Goal: Task Accomplishment & Management: Complete application form

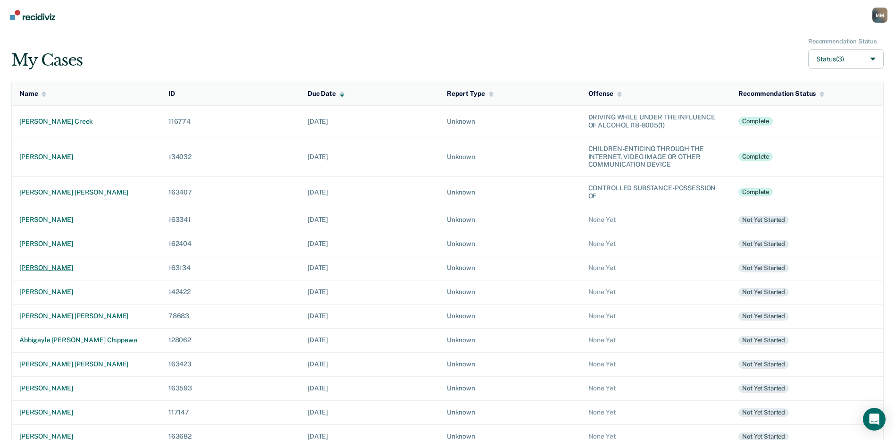
click at [50, 270] on div "[PERSON_NAME]" at bounding box center [86, 268] width 134 height 8
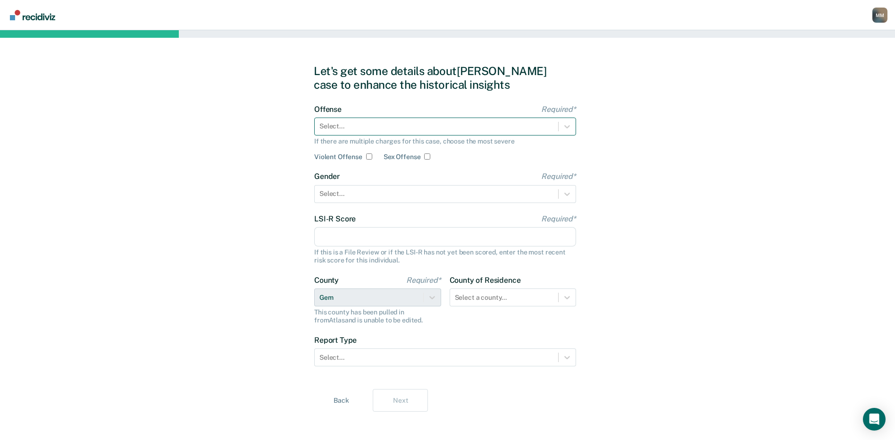
click at [355, 123] on div at bounding box center [437, 126] width 234 height 10
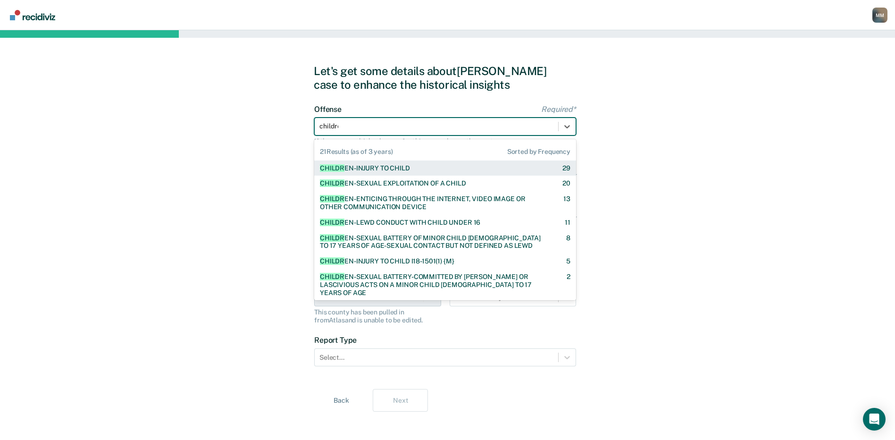
type input "children"
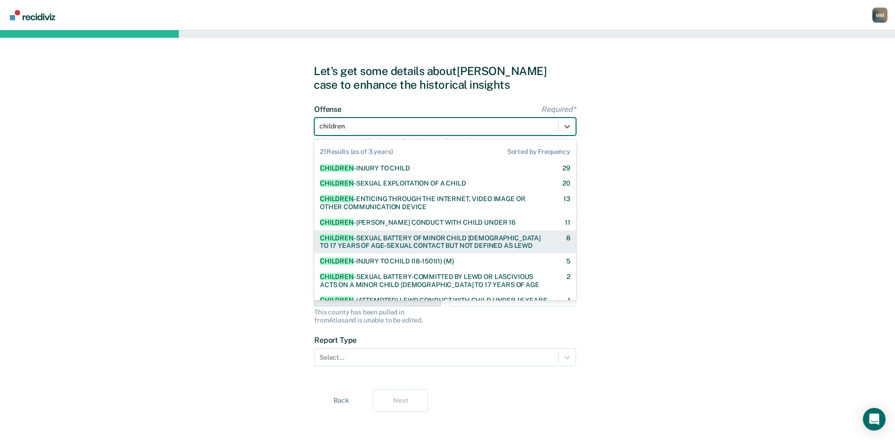
scroll to position [47, 0]
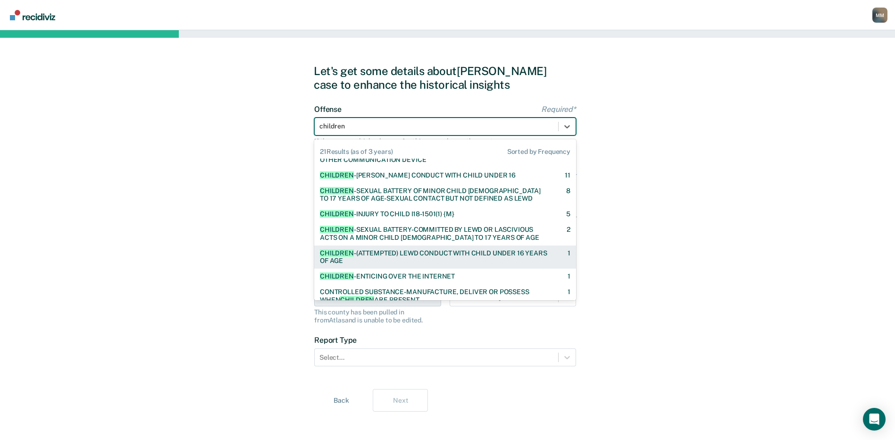
click at [391, 253] on div "CHILDREN -(ATTEMPTED) LEWD CONDUCT WITH CHILD UNDER 16 YEARS OF AGE" at bounding box center [435, 257] width 231 height 16
checkbox input "true"
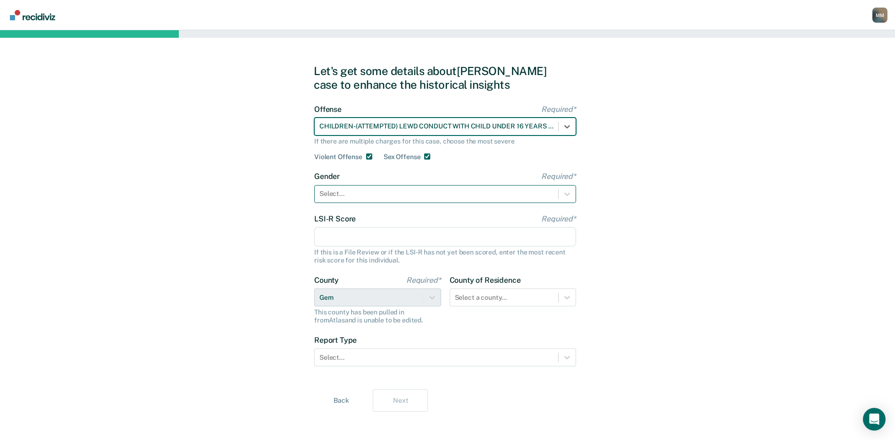
click at [343, 193] on div at bounding box center [437, 194] width 234 height 10
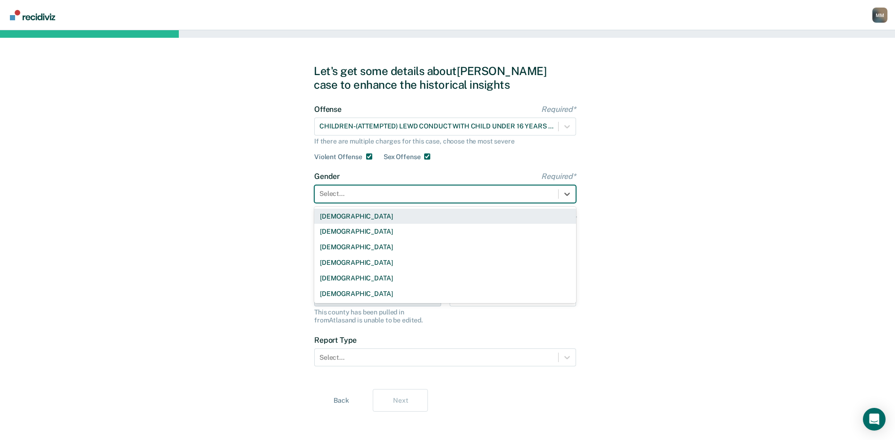
click at [337, 214] on div "[DEMOGRAPHIC_DATA]" at bounding box center [445, 217] width 262 height 16
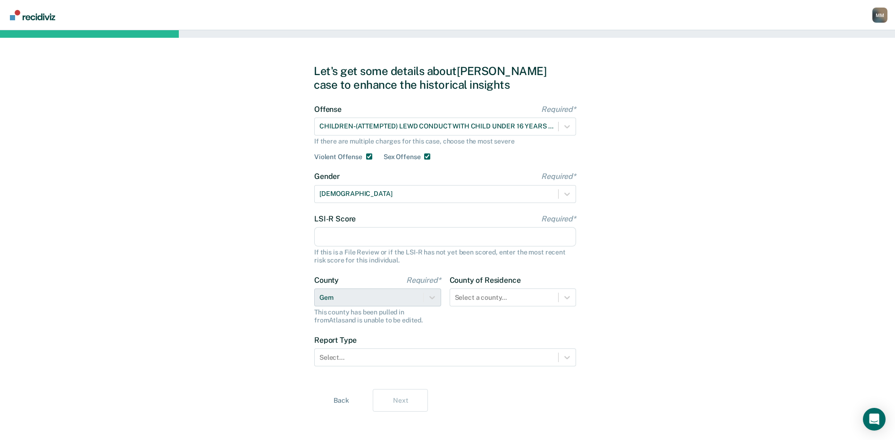
click at [334, 234] on input "LSI-R Score Required*" at bounding box center [445, 237] width 262 height 20
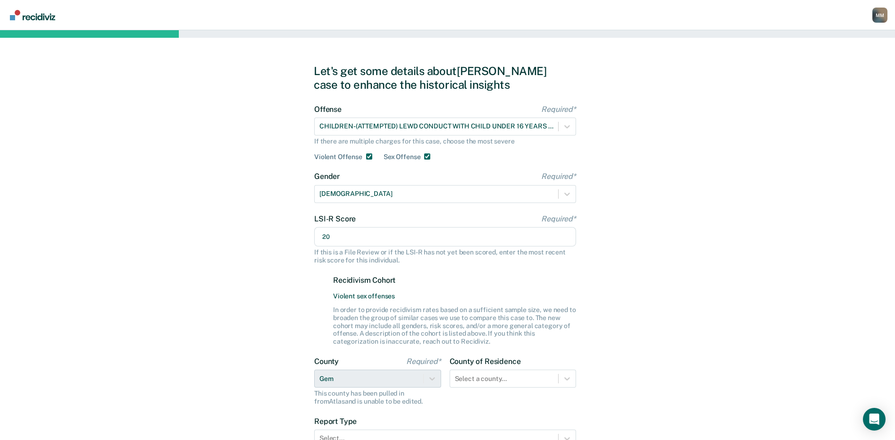
type input "20"
drag, startPoint x: 169, startPoint y: 200, endPoint x: 176, endPoint y: 198, distance: 7.2
click at [170, 200] on div "Let's get some details about [PERSON_NAME] case to enhance the historical insig…" at bounding box center [447, 278] width 895 height 497
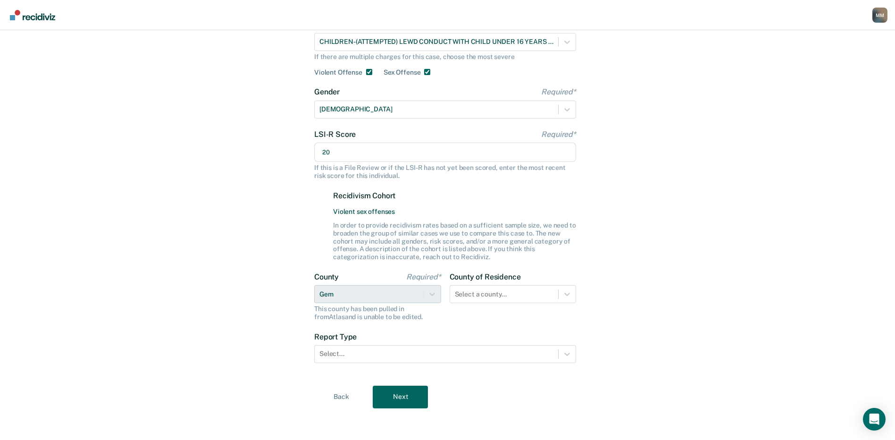
scroll to position [87, 0]
click at [568, 292] on div at bounding box center [567, 291] width 17 height 17
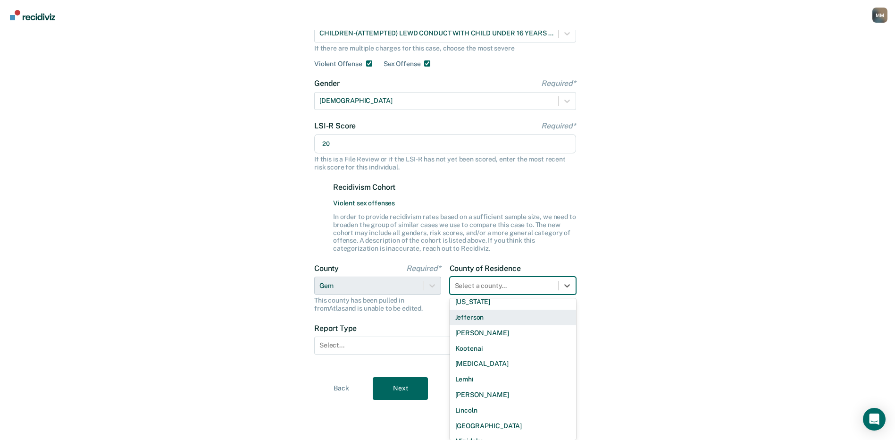
scroll to position [330, 0]
click at [473, 319] on div "Gem" at bounding box center [513, 319] width 127 height 16
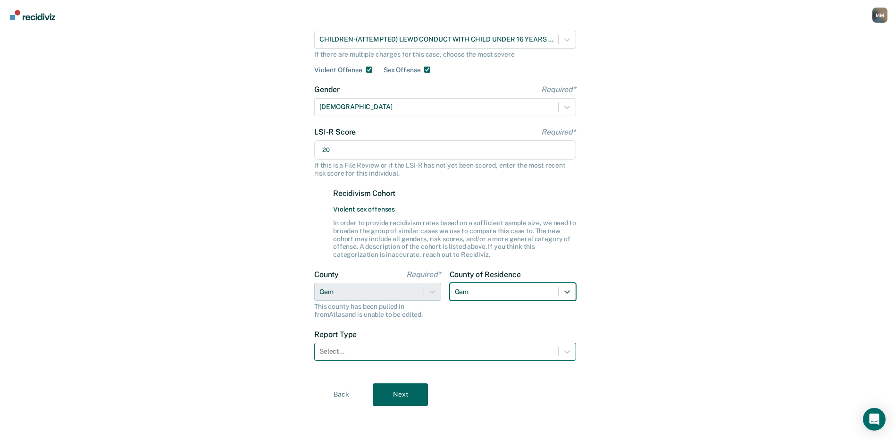
click at [355, 353] on div at bounding box center [437, 351] width 234 height 10
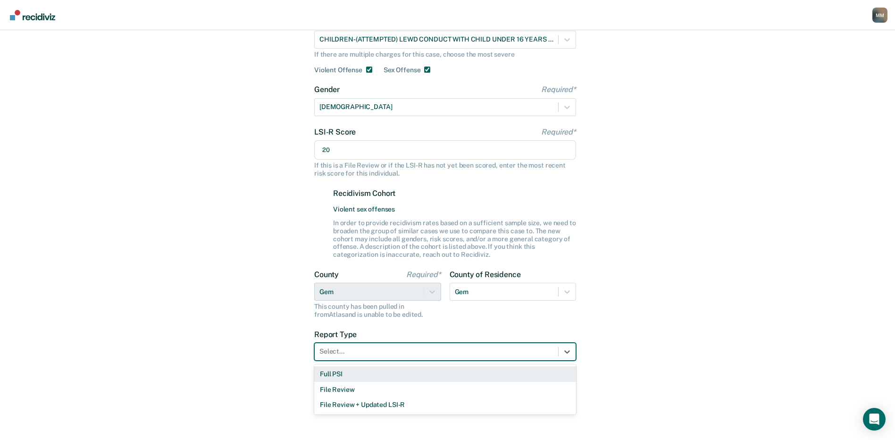
click at [337, 373] on div "Full PSI" at bounding box center [445, 374] width 262 height 16
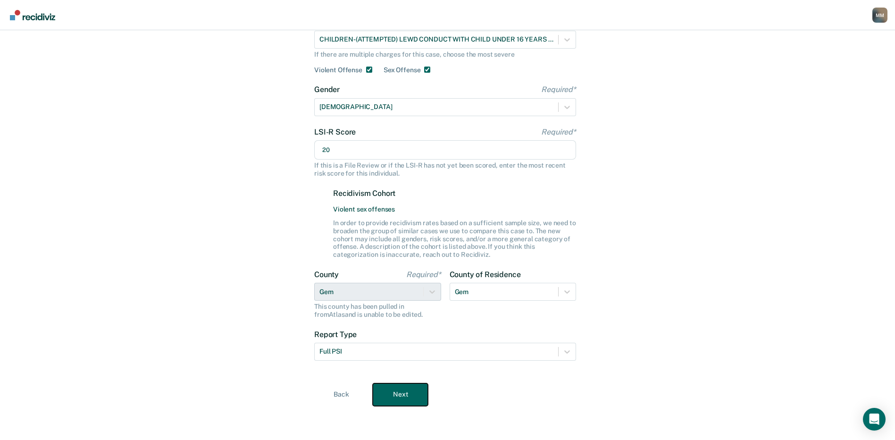
click at [406, 393] on button "Next" at bounding box center [400, 394] width 55 height 23
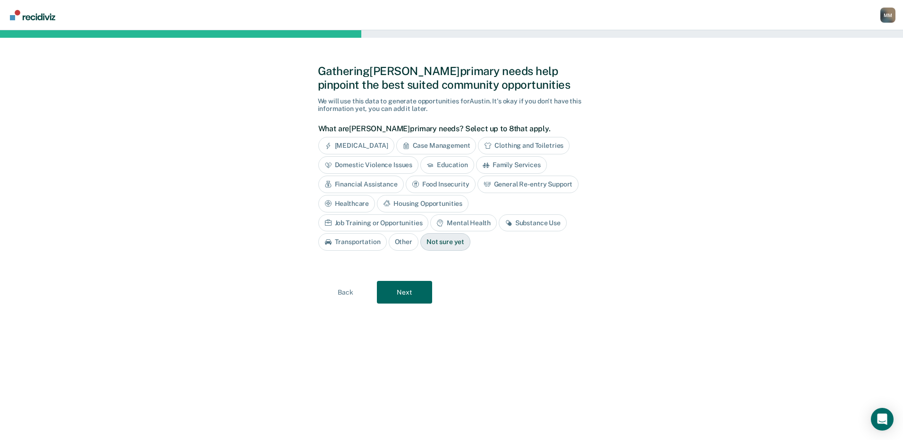
click at [532, 184] on div "General Re-entry Support" at bounding box center [527, 184] width 101 height 17
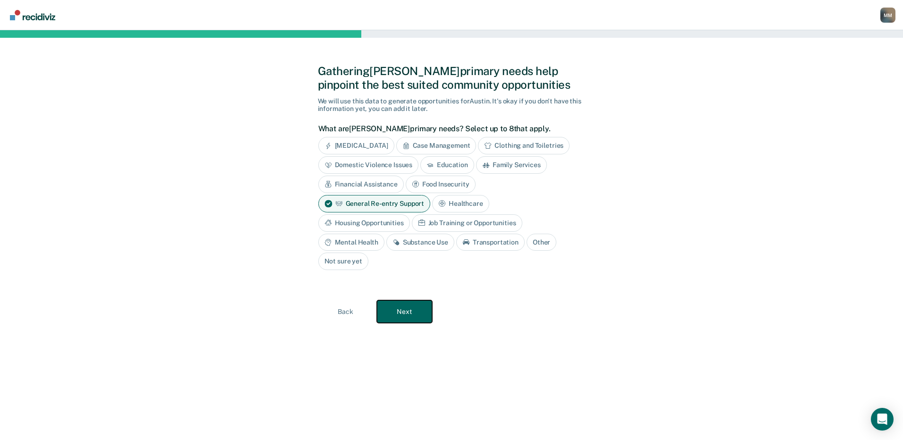
click at [405, 308] on button "Next" at bounding box center [404, 311] width 55 height 23
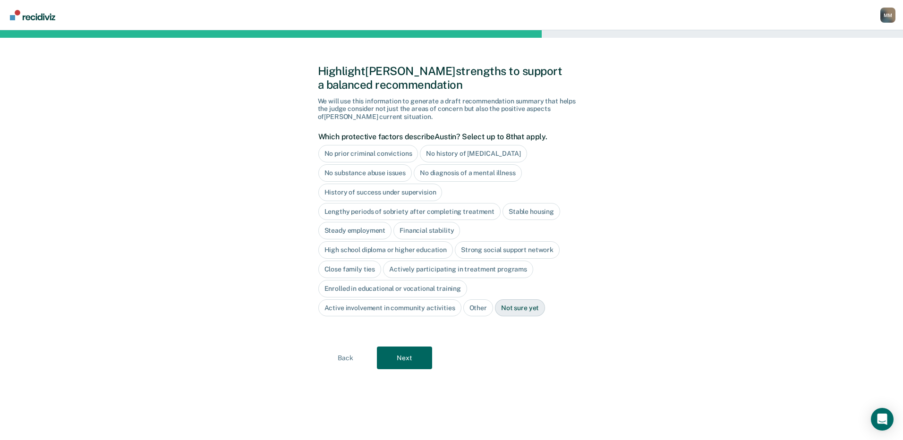
click at [374, 156] on div "No prior criminal convictions" at bounding box center [368, 153] width 100 height 17
click at [370, 177] on div "No substance abuse issues" at bounding box center [365, 172] width 94 height 17
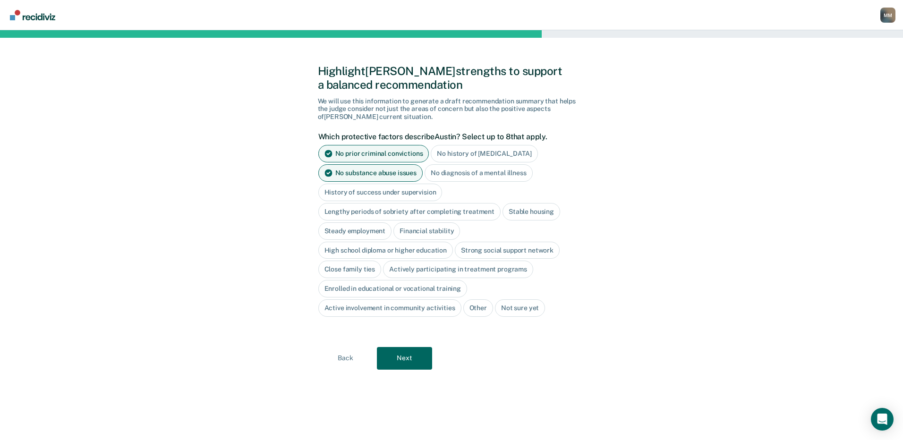
click at [464, 172] on div "No diagnosis of a mental illness" at bounding box center [478, 172] width 108 height 17
click at [517, 210] on div "Stable housing" at bounding box center [531, 211] width 58 height 17
click at [398, 251] on div "High school diploma or higher education" at bounding box center [385, 250] width 135 height 17
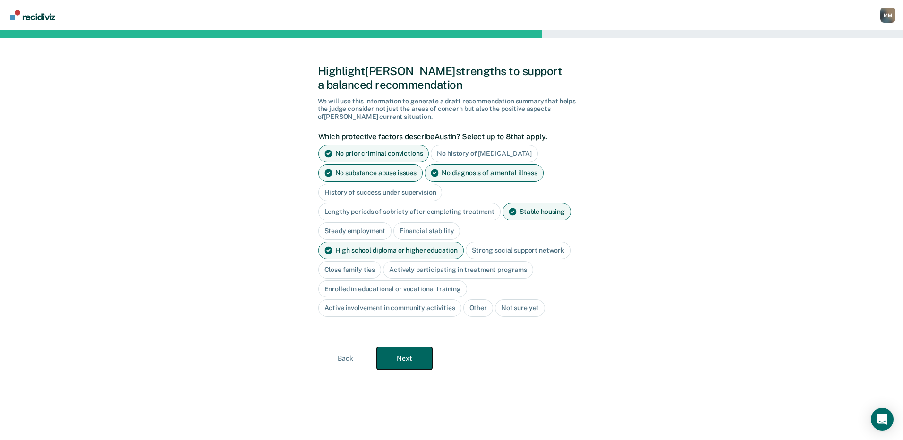
click at [407, 358] on button "Next" at bounding box center [404, 358] width 55 height 23
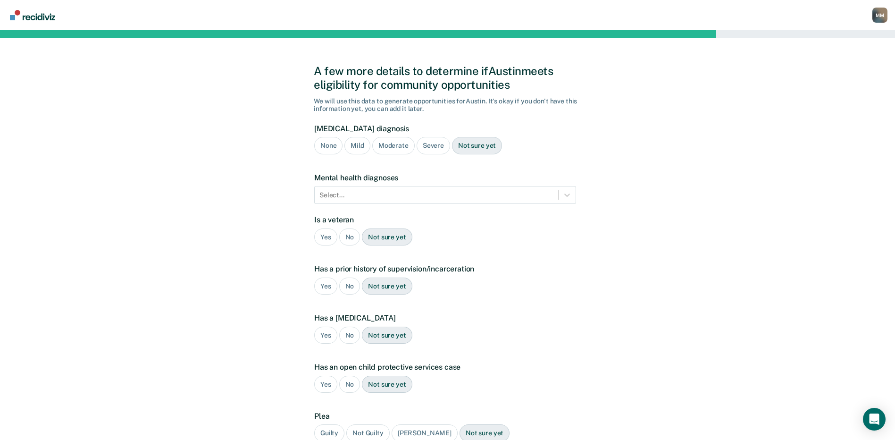
click at [327, 145] on div "None" at bounding box center [328, 145] width 28 height 17
click at [346, 236] on div "No" at bounding box center [349, 236] width 21 height 17
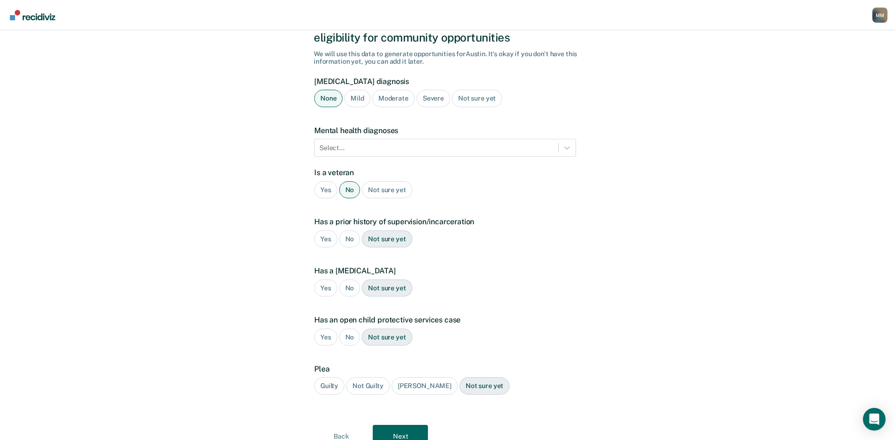
scroll to position [89, 0]
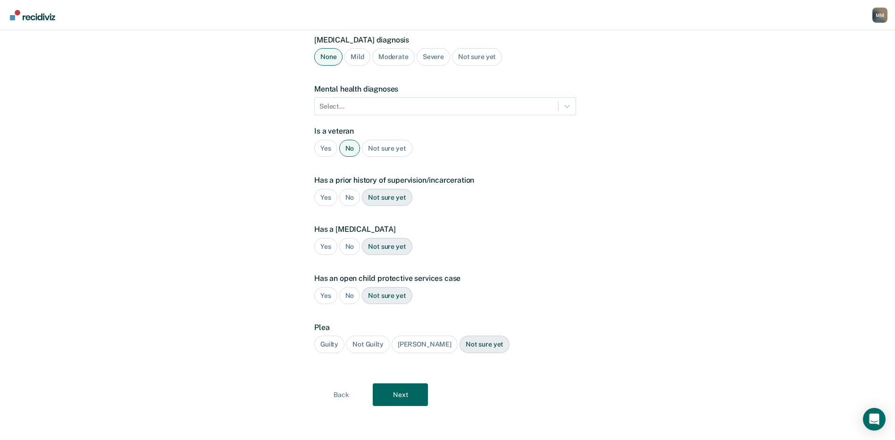
click at [344, 199] on div "No" at bounding box center [349, 197] width 21 height 17
click at [348, 249] on div "No" at bounding box center [349, 246] width 21 height 17
click at [346, 295] on div "No" at bounding box center [349, 295] width 21 height 17
click at [420, 345] on div "[PERSON_NAME]" at bounding box center [425, 344] width 66 height 17
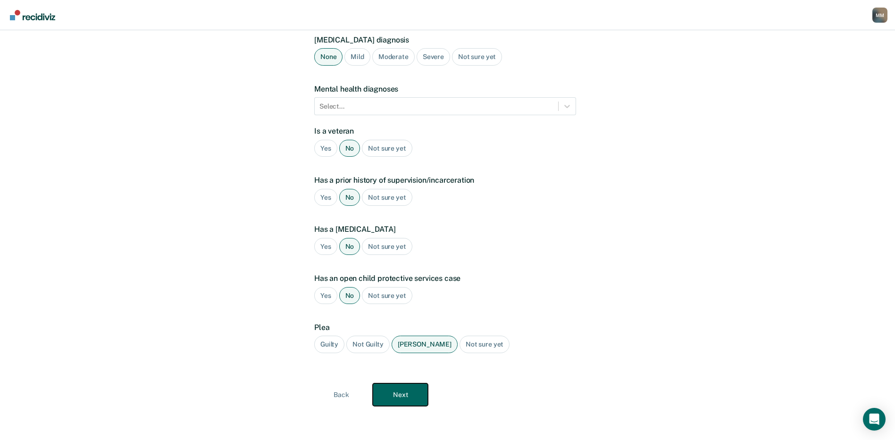
click at [398, 395] on button "Next" at bounding box center [400, 394] width 55 height 23
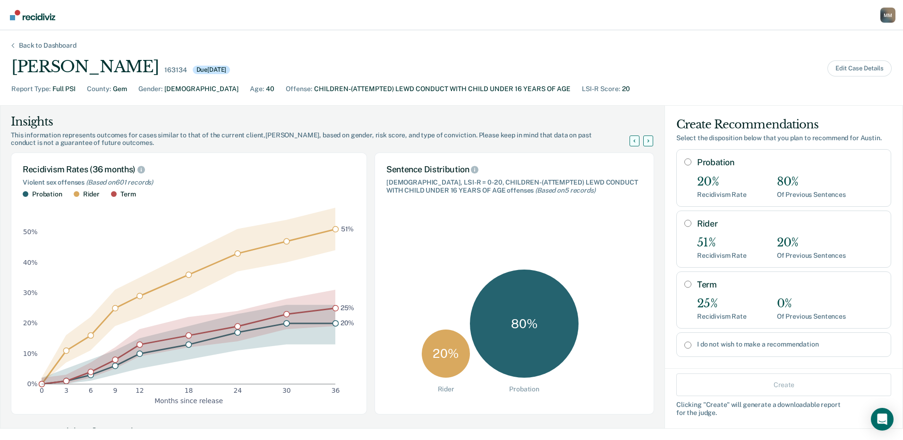
click at [684, 282] on input "Term" at bounding box center [687, 284] width 7 height 8
radio input "true"
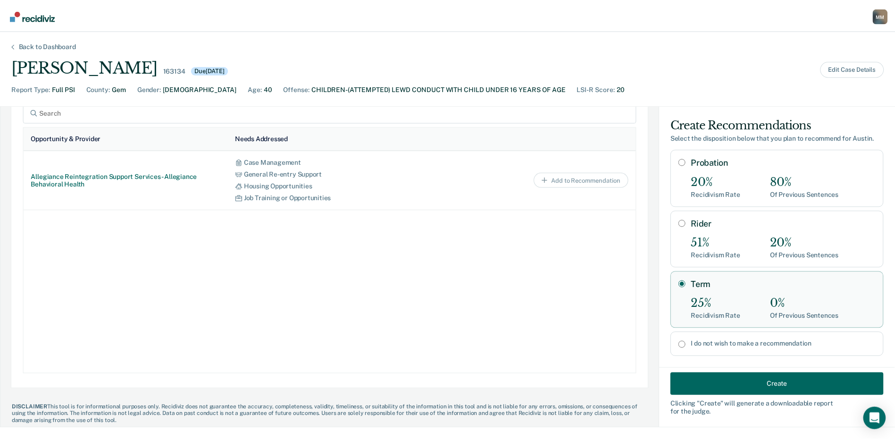
scroll to position [433, 0]
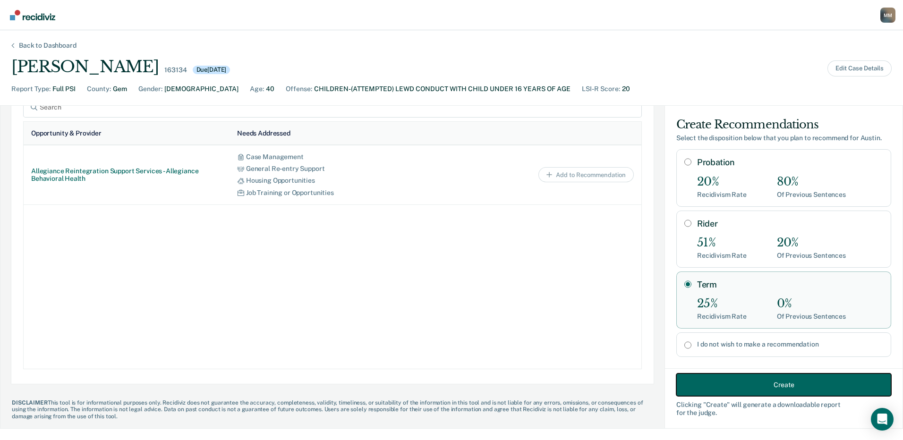
click at [771, 386] on button "Create" at bounding box center [783, 384] width 215 height 23
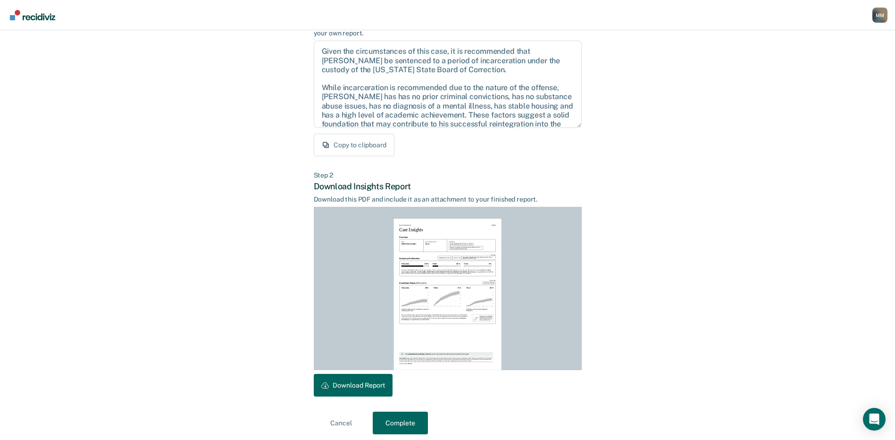
scroll to position [98, 0]
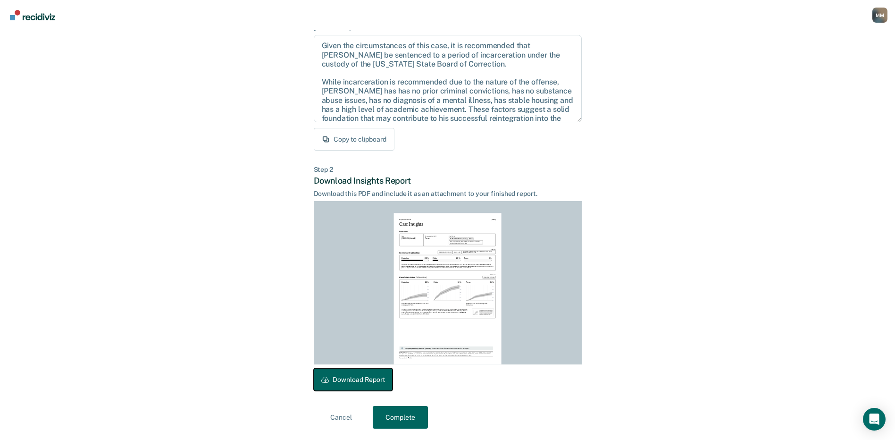
click at [373, 375] on button "Download Report" at bounding box center [353, 379] width 79 height 23
click at [395, 421] on button "Complete" at bounding box center [400, 417] width 55 height 23
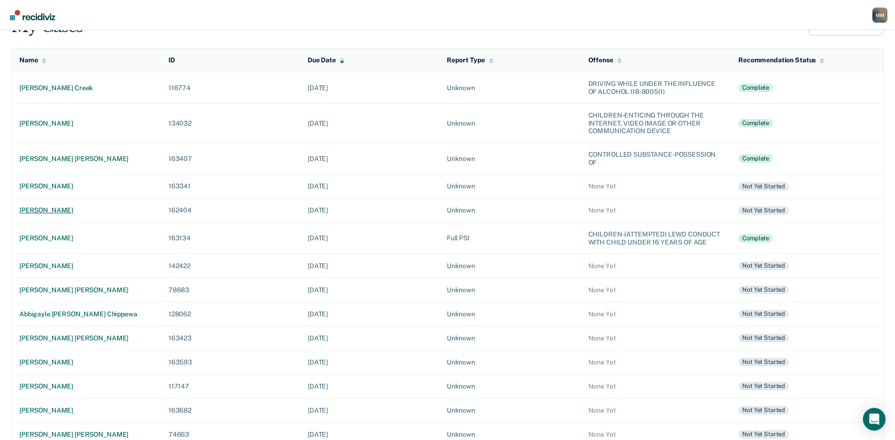
scroll to position [47, 0]
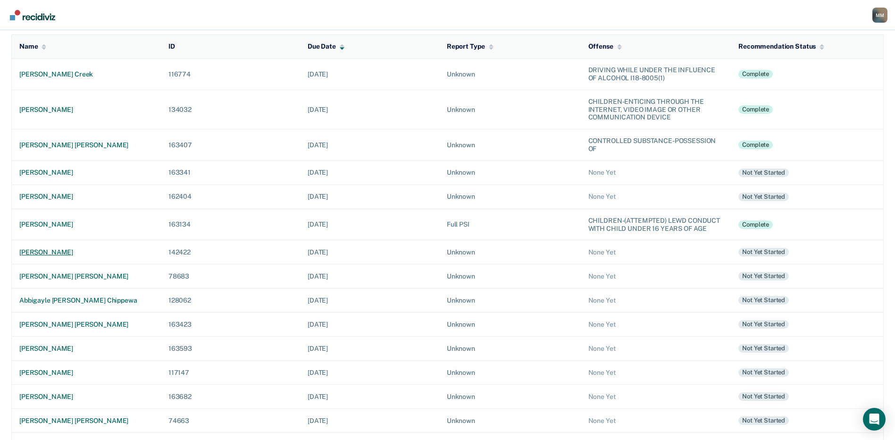
click at [103, 242] on td "[PERSON_NAME]" at bounding box center [86, 252] width 149 height 24
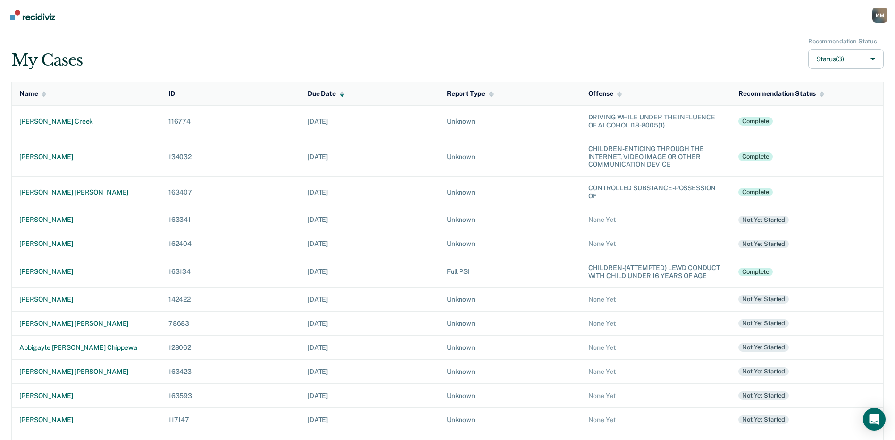
scroll to position [47, 0]
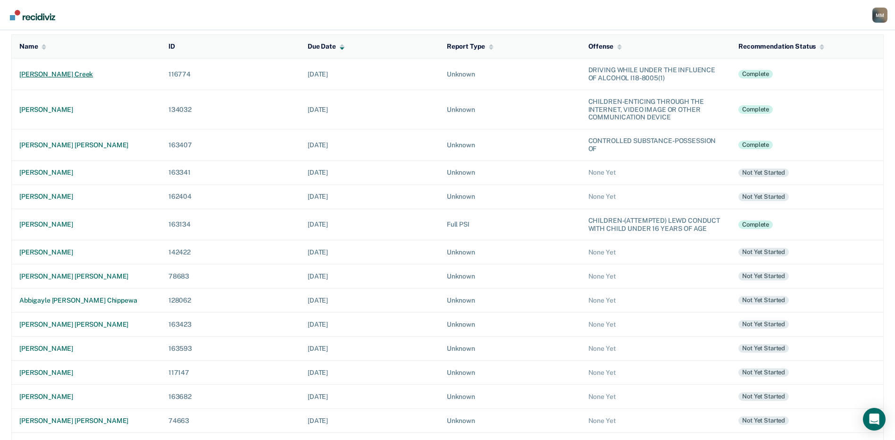
click at [70, 75] on div "[PERSON_NAME] creek" at bounding box center [86, 74] width 134 height 8
